Goal: Check status: Check status

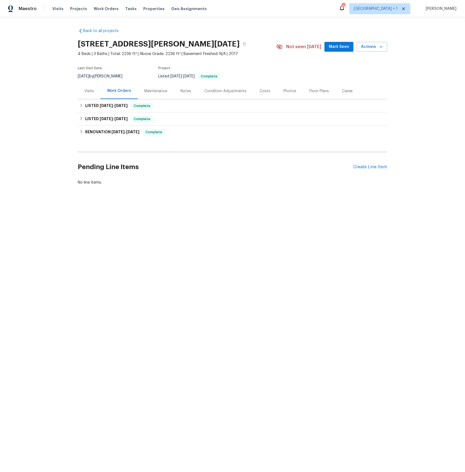
click at [91, 90] on div "Visits" at bounding box center [89, 90] width 10 height 5
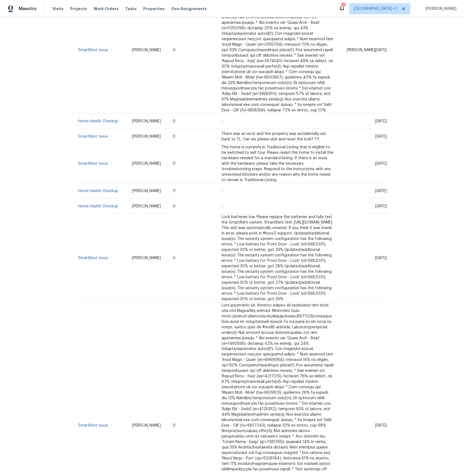
scroll to position [897, 0]
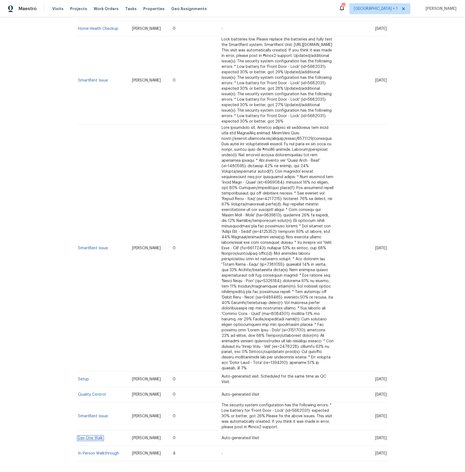
click at [93, 437] on link "Day One Walk" at bounding box center [90, 439] width 25 height 4
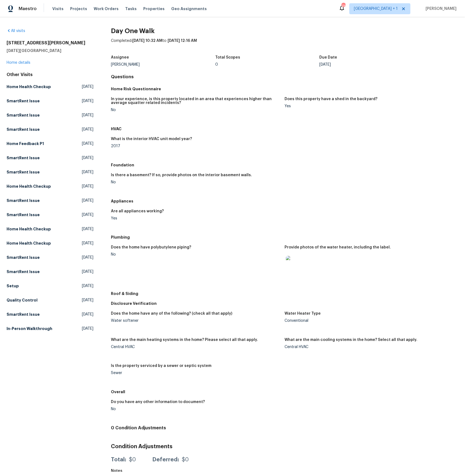
scroll to position [11, 0]
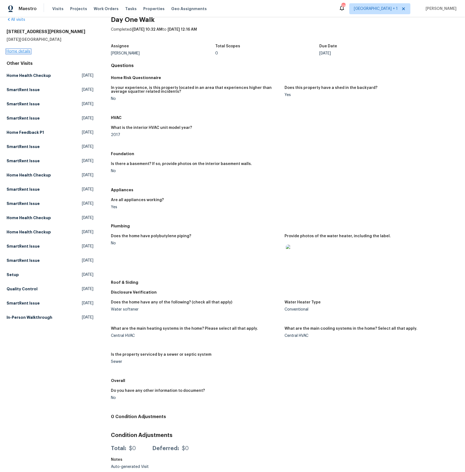
click at [24, 52] on link "Home details" at bounding box center [19, 52] width 24 height 4
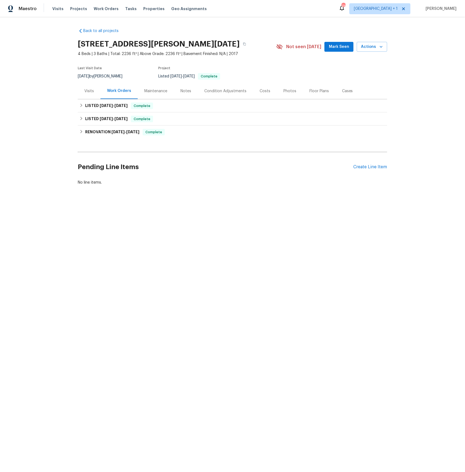
click at [90, 90] on div "Visits" at bounding box center [89, 90] width 10 height 5
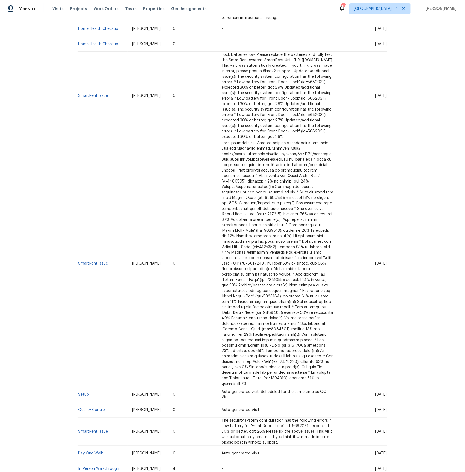
scroll to position [897, 0]
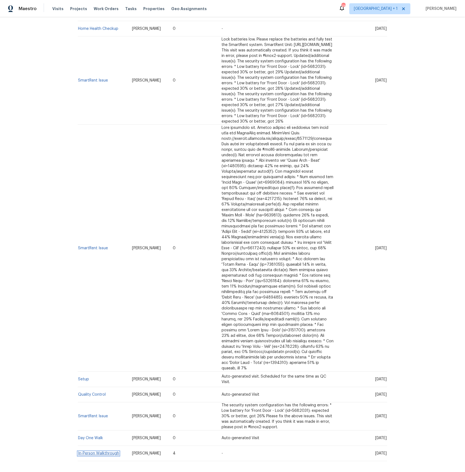
click at [98, 452] on link "In-Person Walkthrough" at bounding box center [98, 454] width 41 height 4
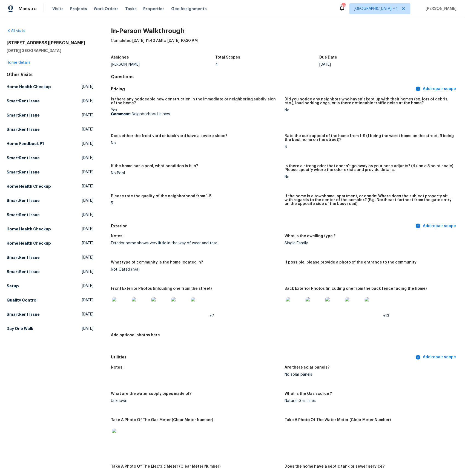
click at [159, 307] on img at bounding box center [160, 306] width 18 height 18
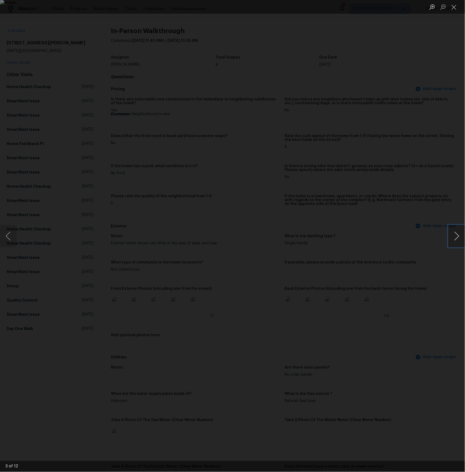
click at [459, 233] on button "Next image" at bounding box center [457, 236] width 16 height 22
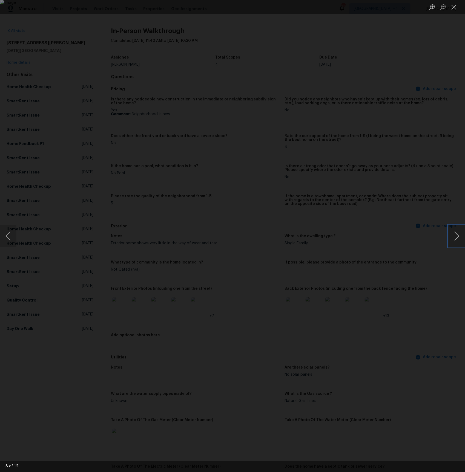
click at [459, 233] on button "Next image" at bounding box center [457, 236] width 16 height 22
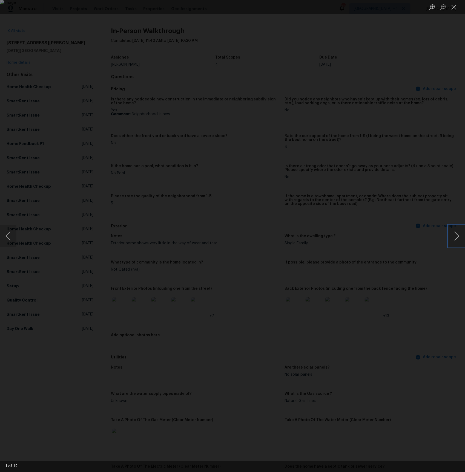
click at [459, 233] on button "Next image" at bounding box center [457, 236] width 16 height 22
drag, startPoint x: 454, startPoint y: 8, endPoint x: 448, endPoint y: 17, distance: 10.6
click at [454, 8] on button "Close lightbox" at bounding box center [454, 7] width 11 height 10
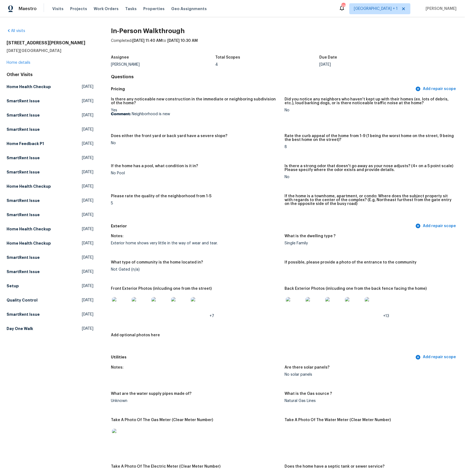
click at [290, 308] on img at bounding box center [295, 306] width 18 height 18
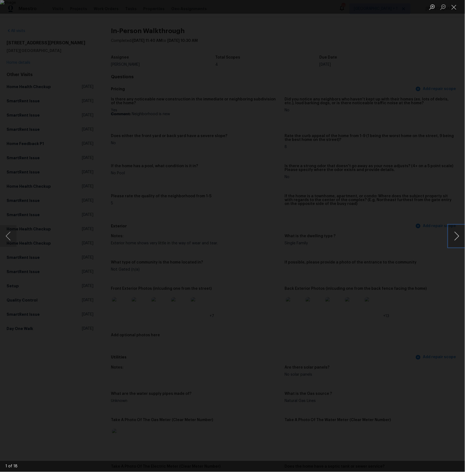
click at [458, 237] on button "Next image" at bounding box center [457, 236] width 16 height 22
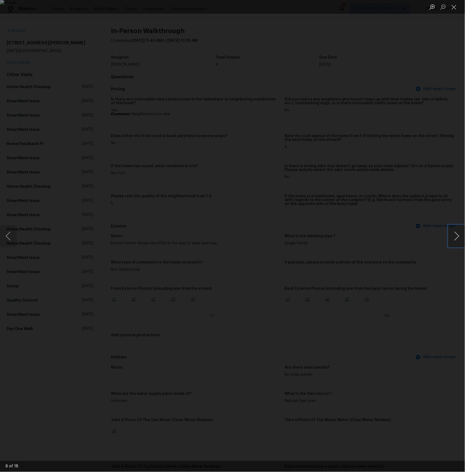
click at [458, 237] on button "Next image" at bounding box center [457, 236] width 16 height 22
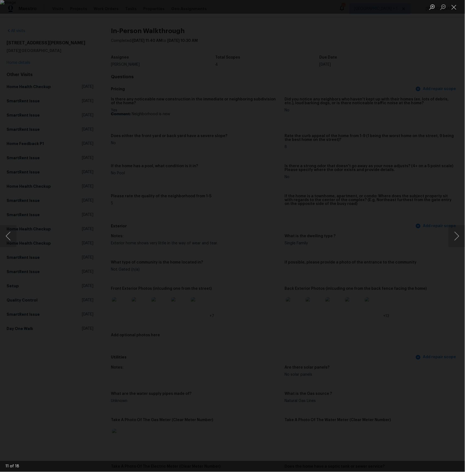
drag, startPoint x: 413, startPoint y: 378, endPoint x: 374, endPoint y: 349, distance: 48.9
click at [413, 378] on div "Lightbox" at bounding box center [232, 236] width 465 height 472
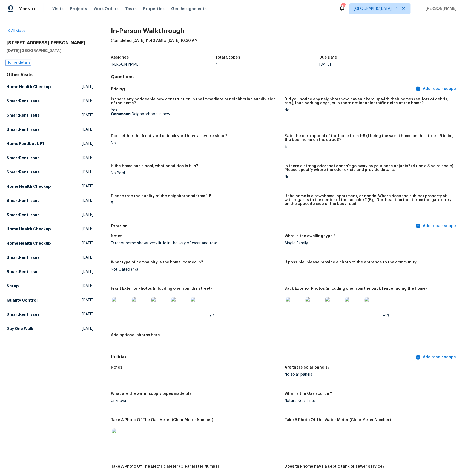
click at [19, 63] on link "Home details" at bounding box center [19, 63] width 24 height 4
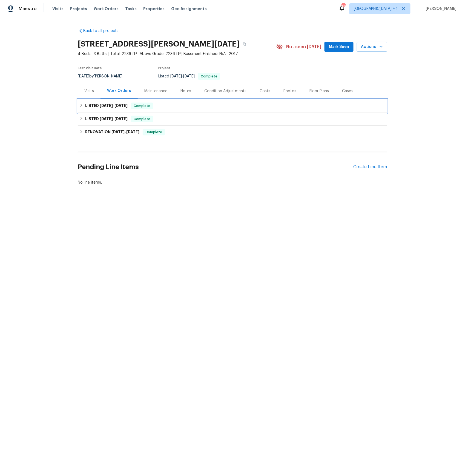
click at [108, 106] on span "[DATE]" at bounding box center [106, 106] width 13 height 4
